Goal: Task Accomplishment & Management: Use online tool/utility

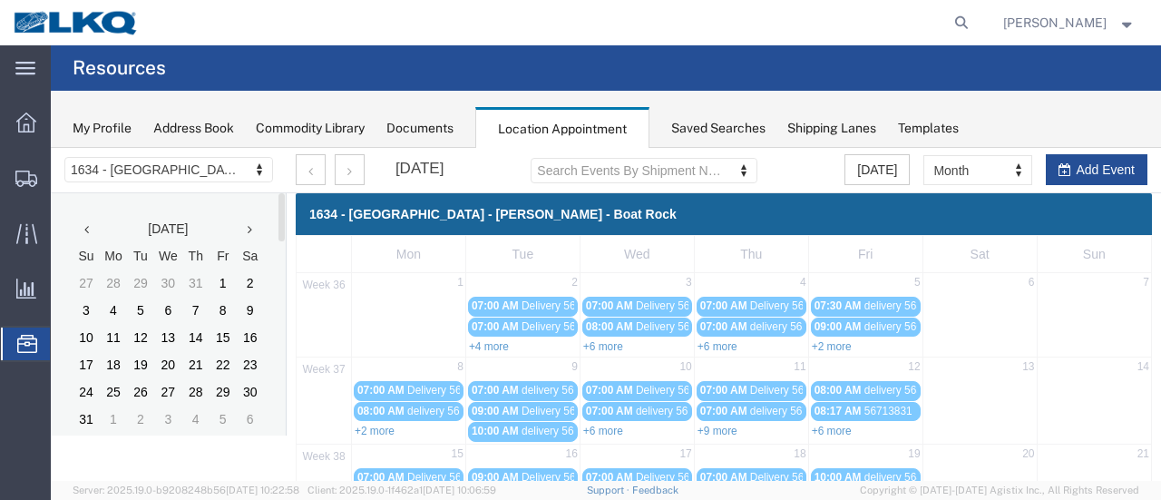
scroll to position [363, 0]
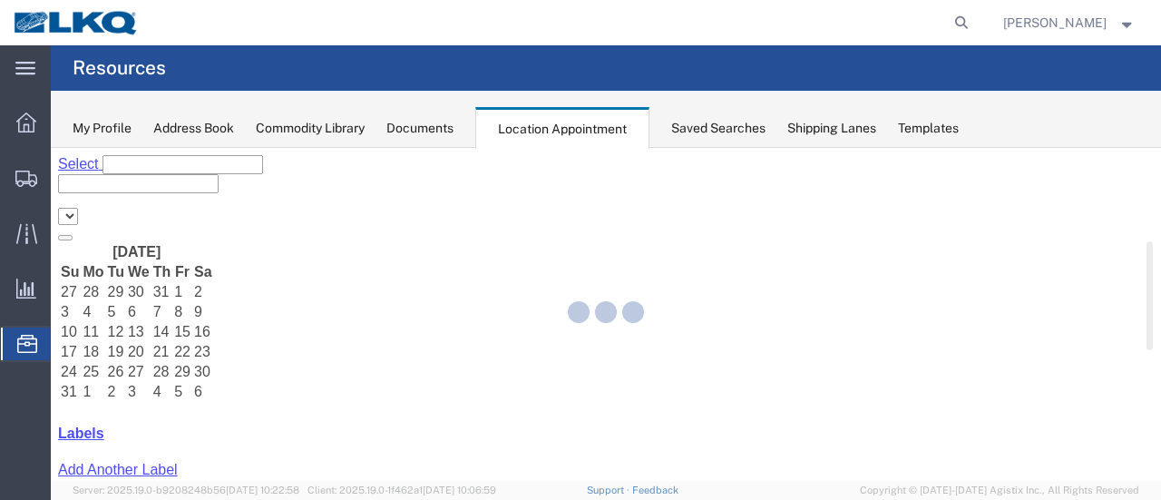
select select "28712"
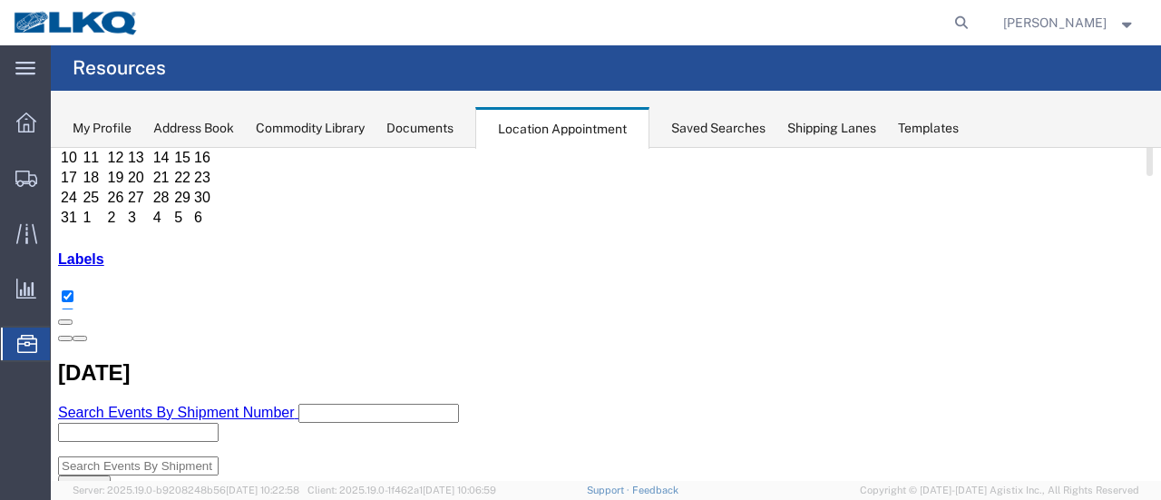
scroll to position [181, 0]
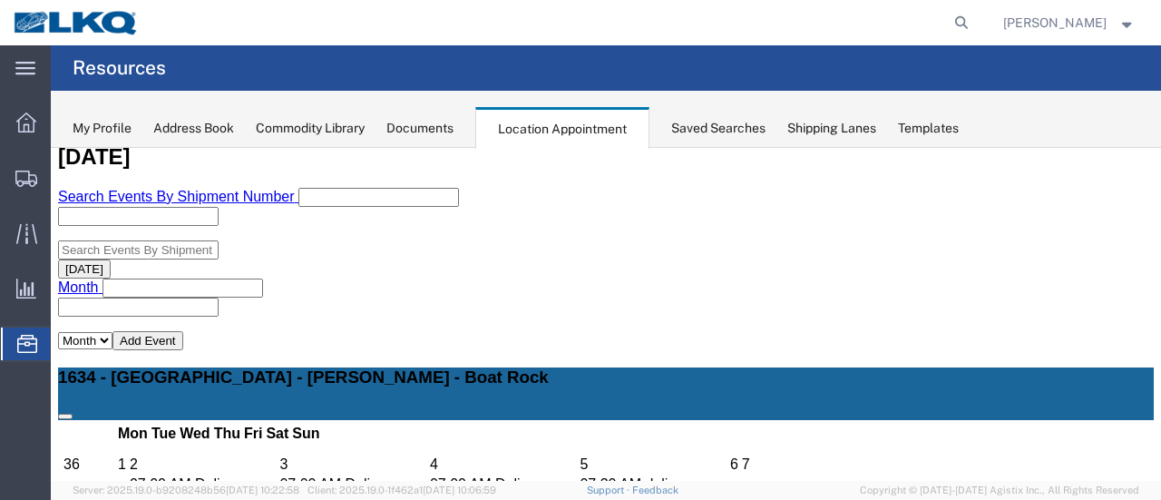
scroll to position [363, 0]
